Goal: Navigation & Orientation: Find specific page/section

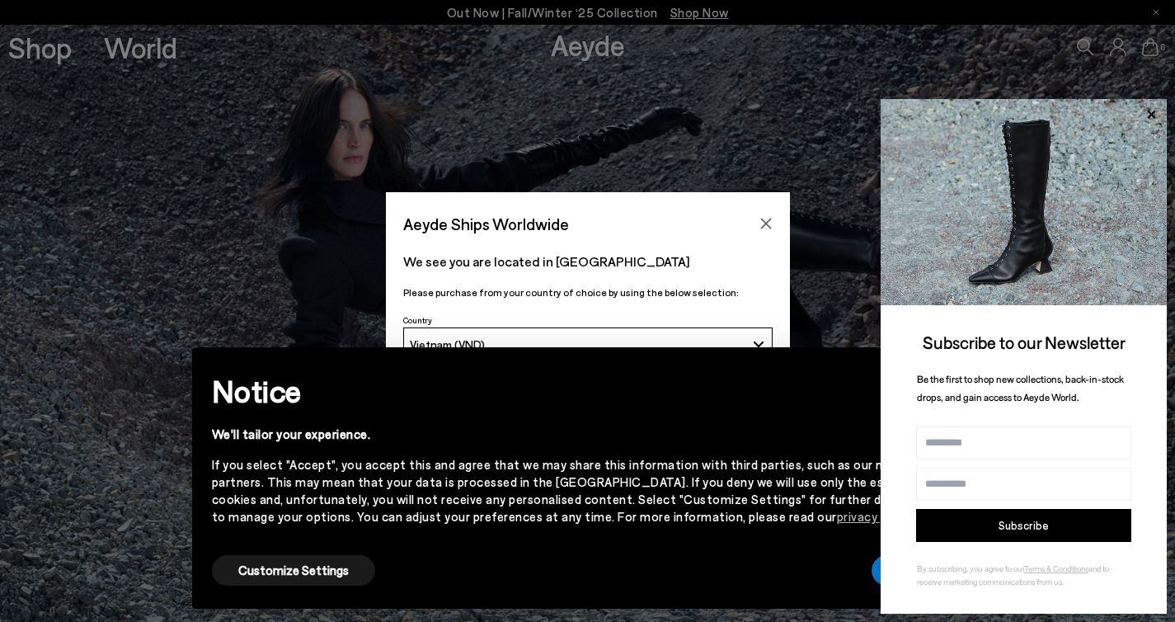
click at [1151, 110] on icon at bounding box center [1150, 114] width 21 height 21
click at [1154, 116] on div "Aeyde Ships Worldwide We see you are located in Vietnam Please purchase from yo…" at bounding box center [587, 311] width 1175 height 622
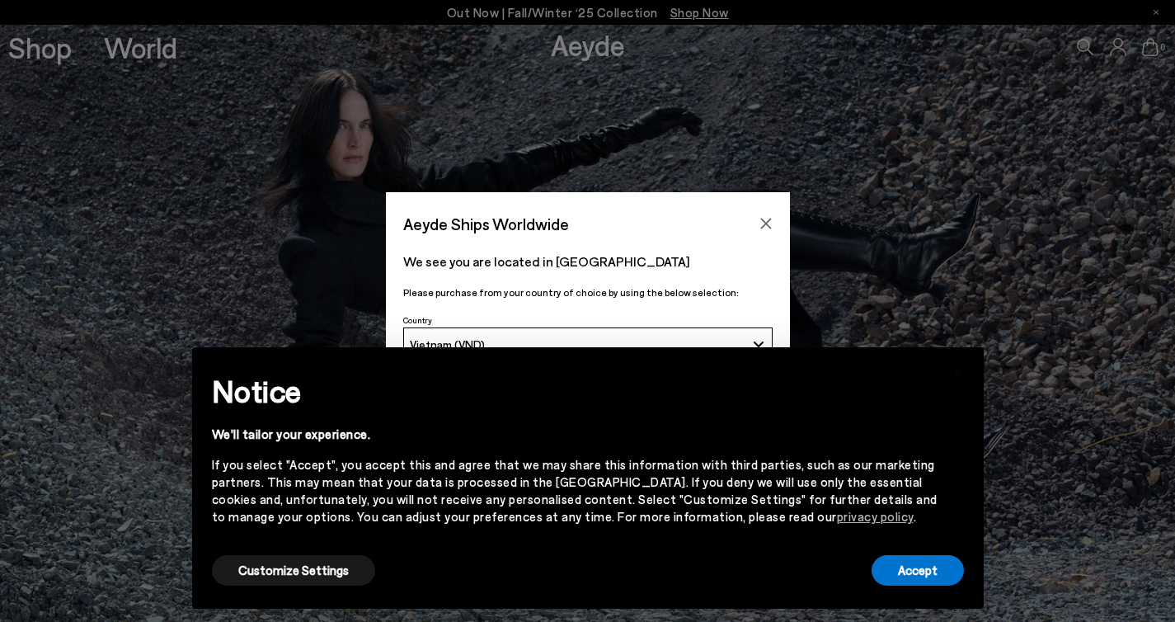
click at [1154, 116] on div "Aeyde Ships Worldwide We see you are located in Vietnam Please purchase from yo…" at bounding box center [587, 311] width 1175 height 622
click at [942, 571] on button "Accept" at bounding box center [918, 570] width 92 height 31
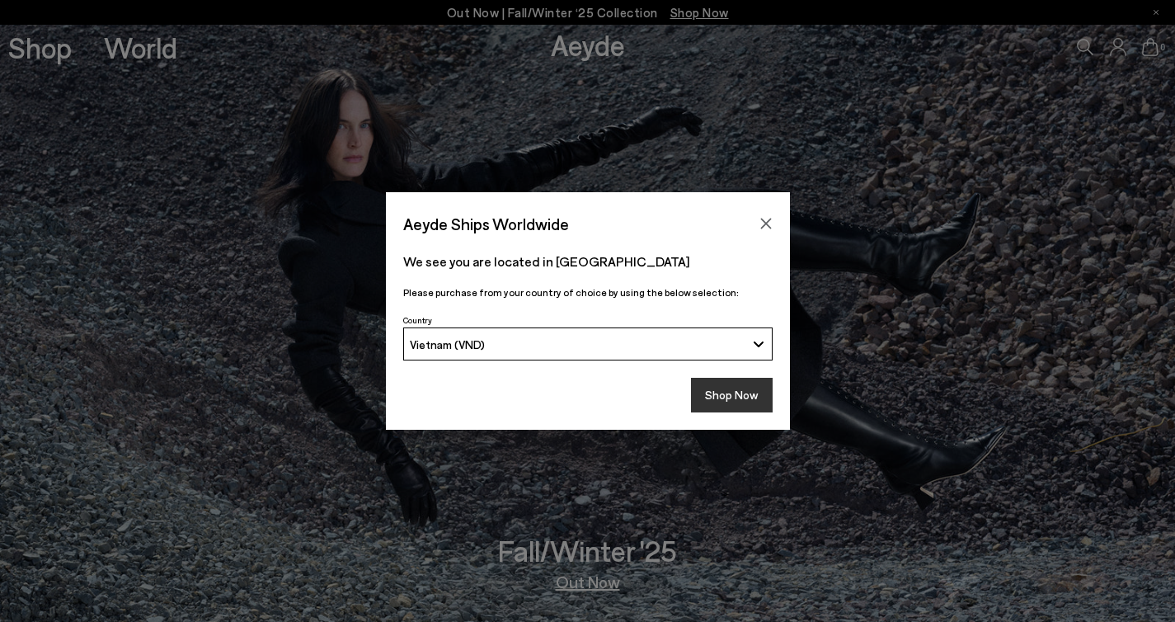
click at [729, 389] on button "Shop Now" at bounding box center [732, 395] width 82 height 35
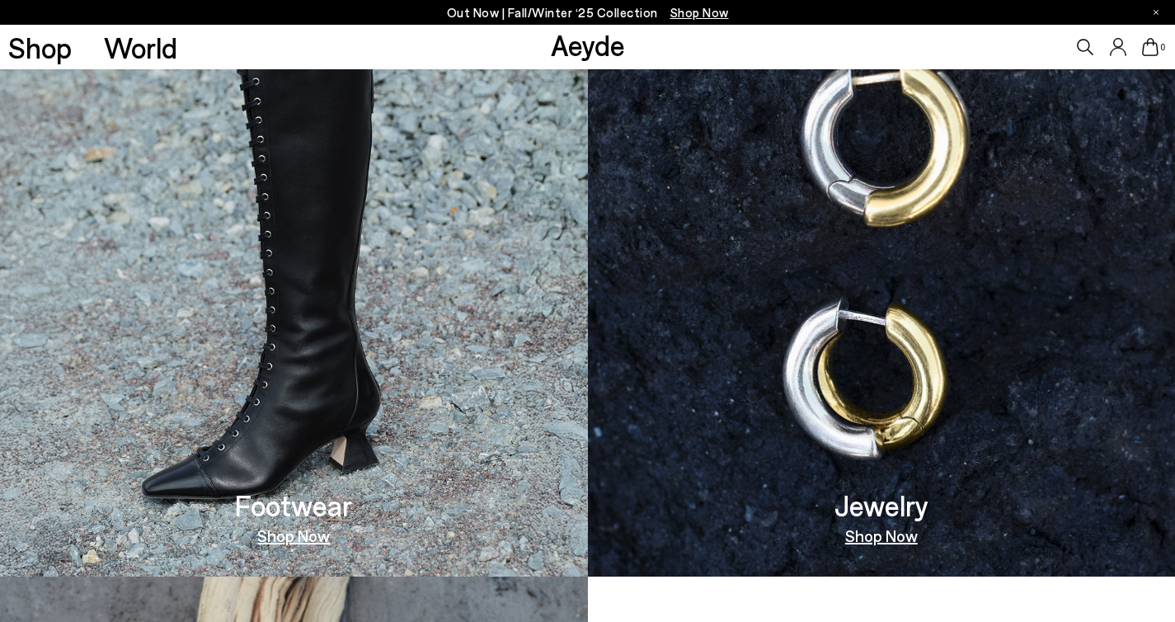
scroll to position [1302, 0]
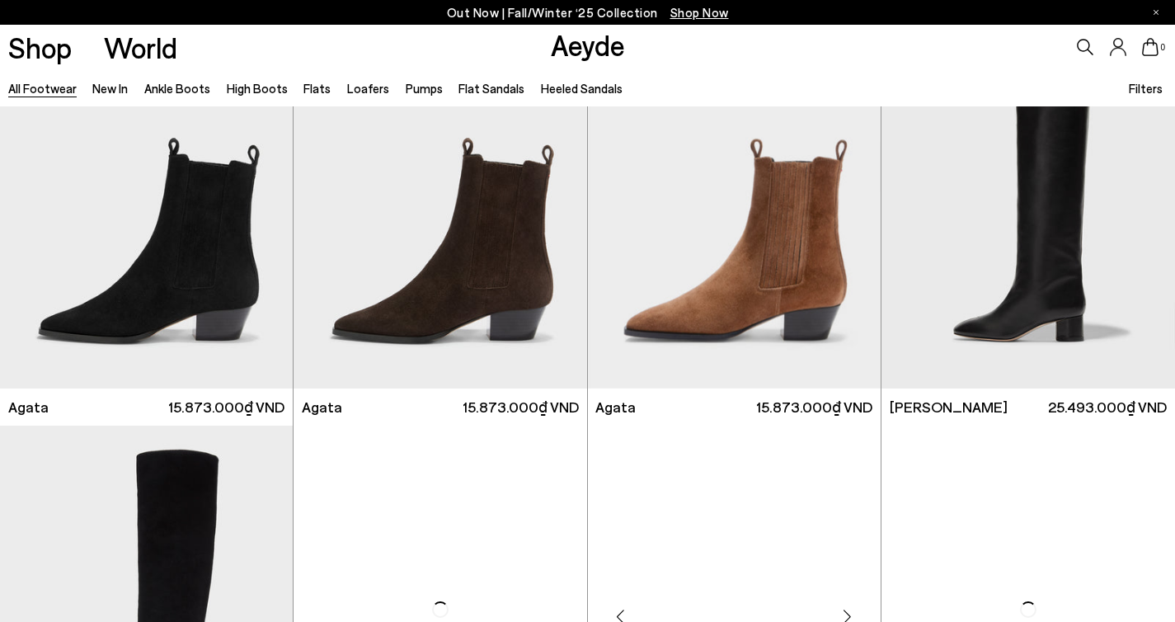
scroll to position [1300, 0]
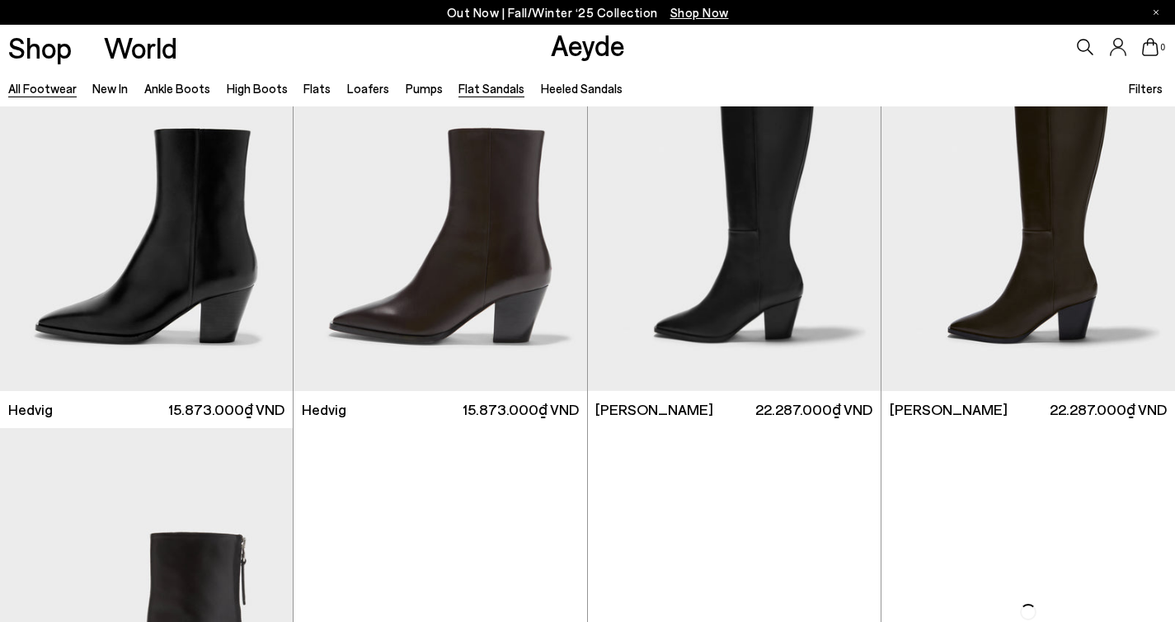
click at [471, 91] on link "Flat Sandals" at bounding box center [491, 88] width 66 height 15
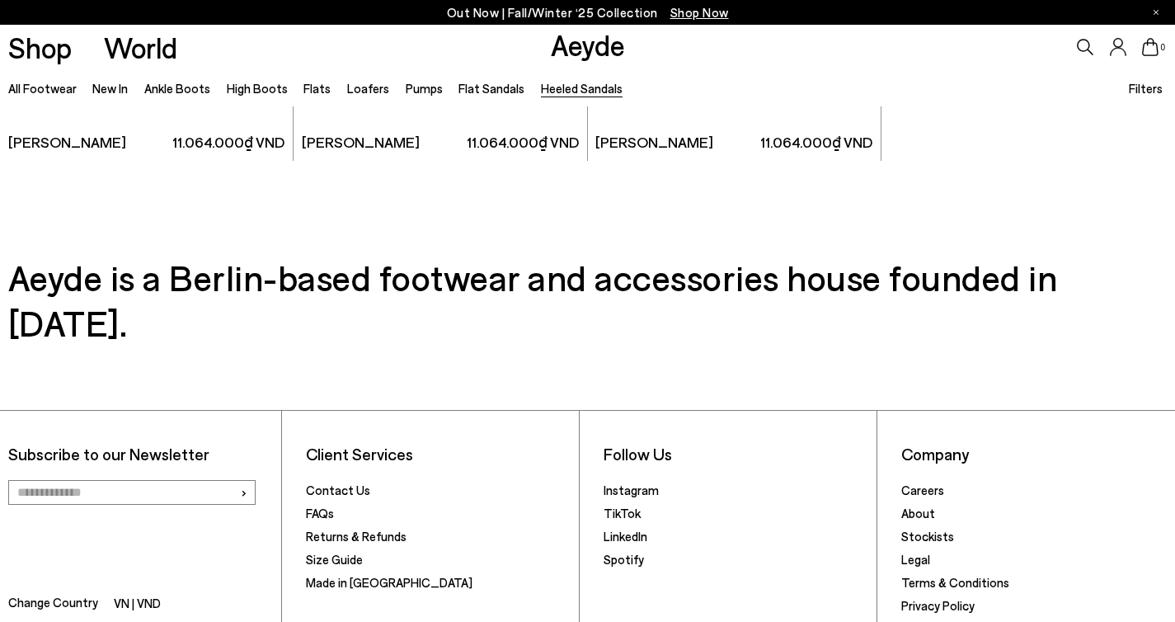
scroll to position [3695, 0]
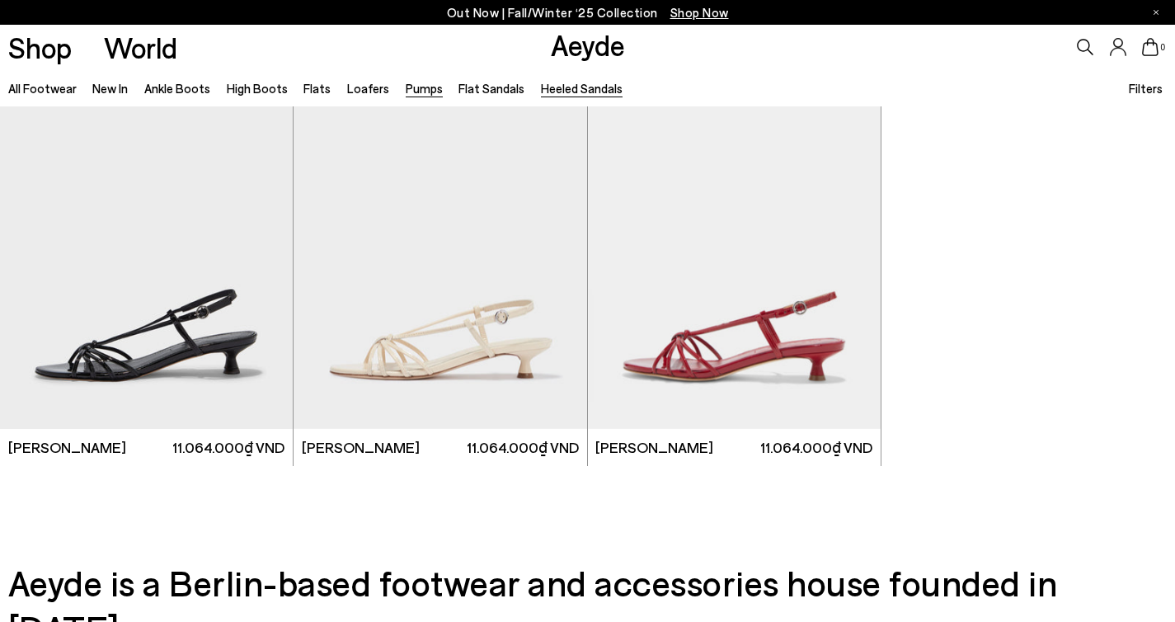
click at [412, 92] on link "Pumps" at bounding box center [424, 88] width 37 height 15
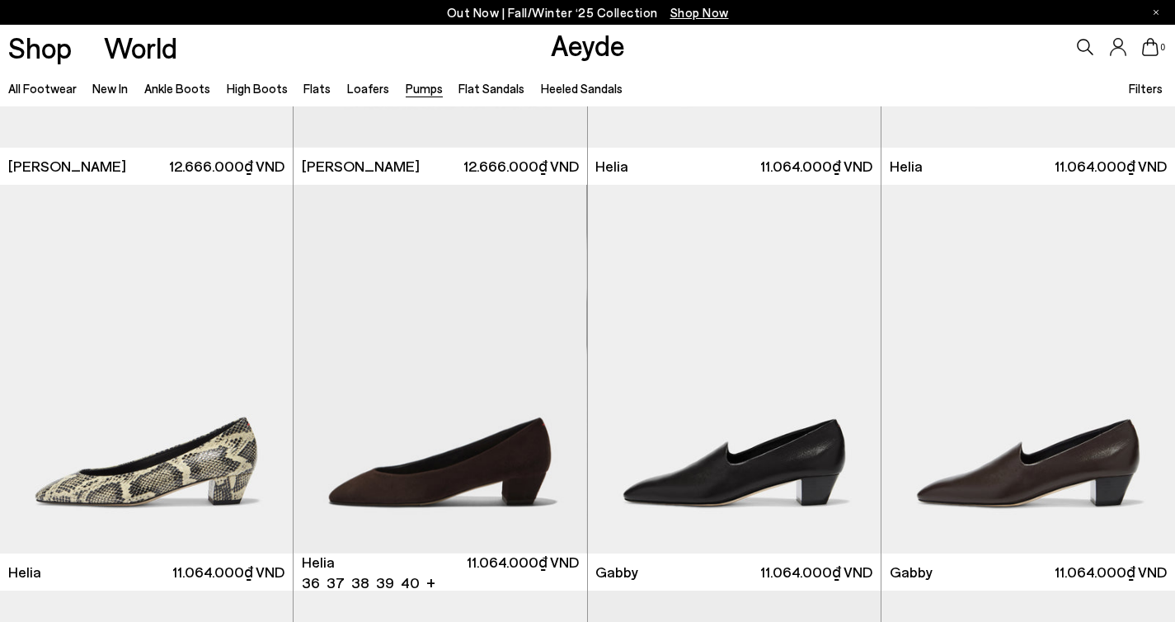
scroll to position [1506, 0]
